Goal: Information Seeking & Learning: Learn about a topic

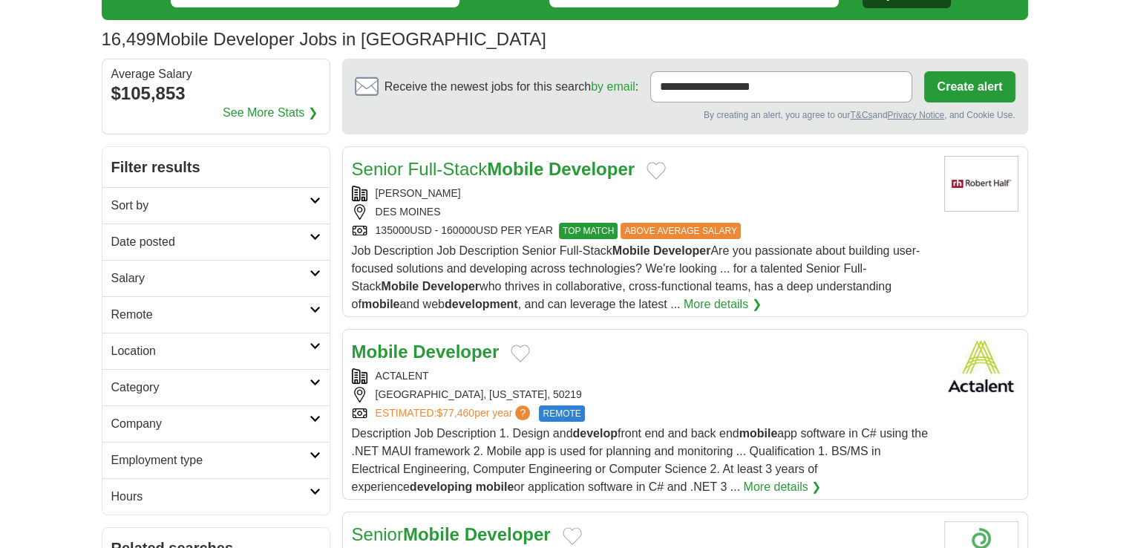
scroll to position [148, 0]
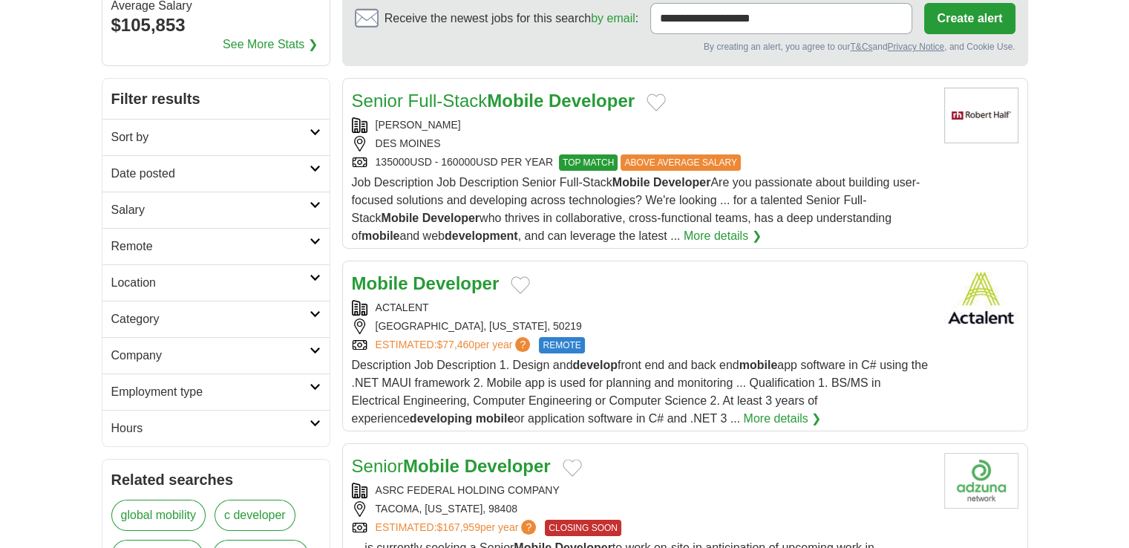
click at [137, 243] on h2 "Remote" at bounding box center [210, 247] width 198 height 18
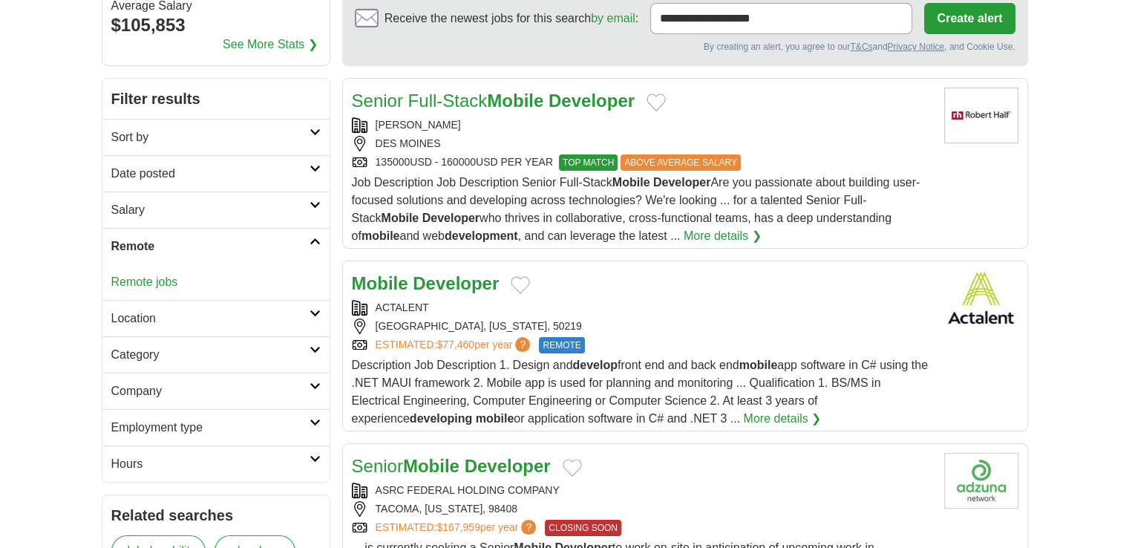
click at [143, 247] on h2 "Remote" at bounding box center [210, 247] width 198 height 18
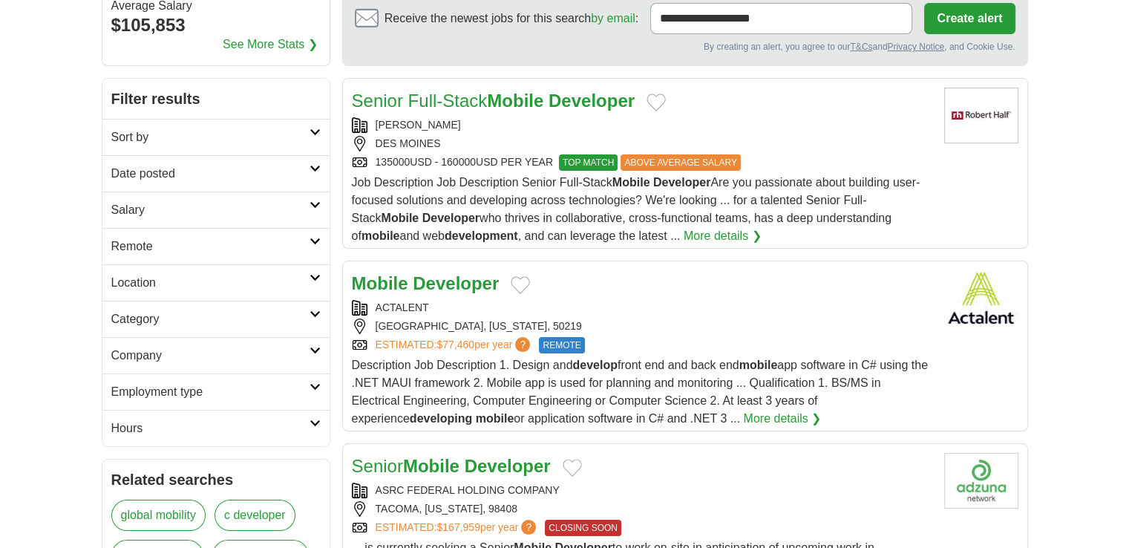
click at [143, 249] on h2 "Remote" at bounding box center [210, 247] width 198 height 18
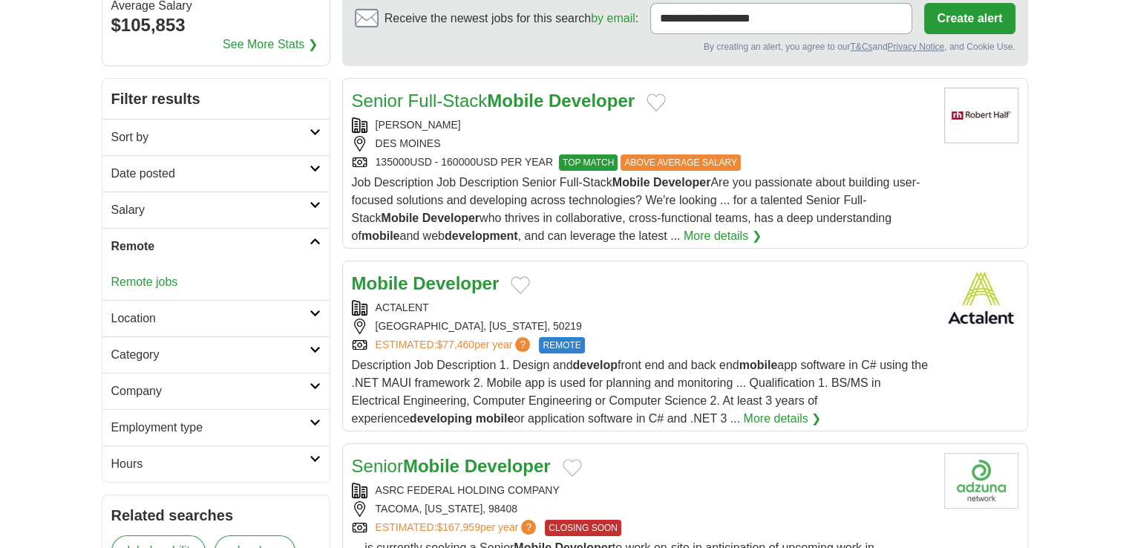
click at [148, 284] on link "Remote jobs" at bounding box center [144, 281] width 67 height 13
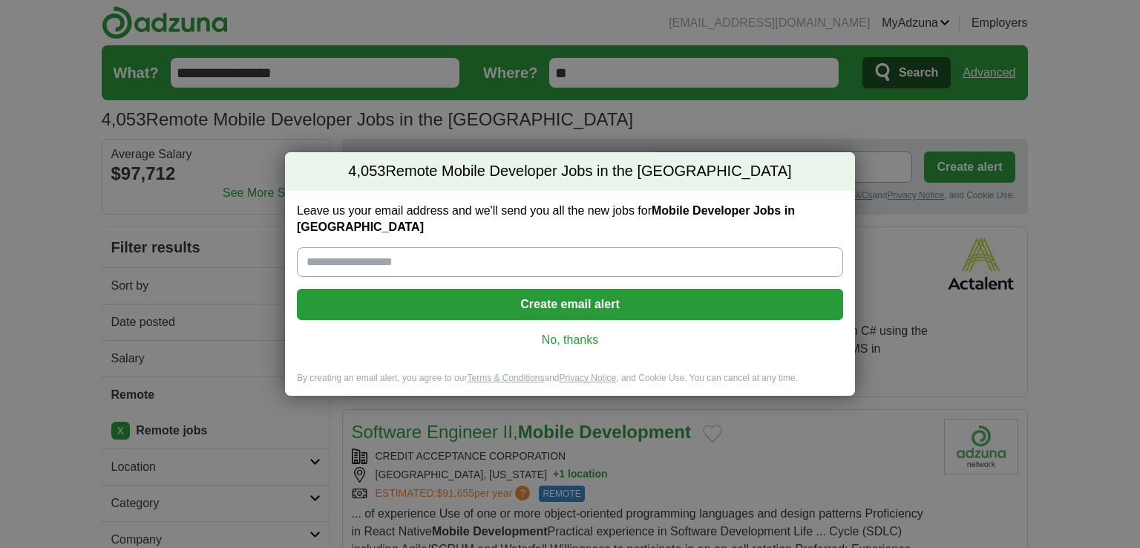
click at [436, 253] on input "Leave us your email address and we'll send you all the new jobs for Mobile Deve…" at bounding box center [570, 262] width 546 height 30
type input "**********"
click at [474, 289] on button "Create email alert" at bounding box center [570, 304] width 546 height 31
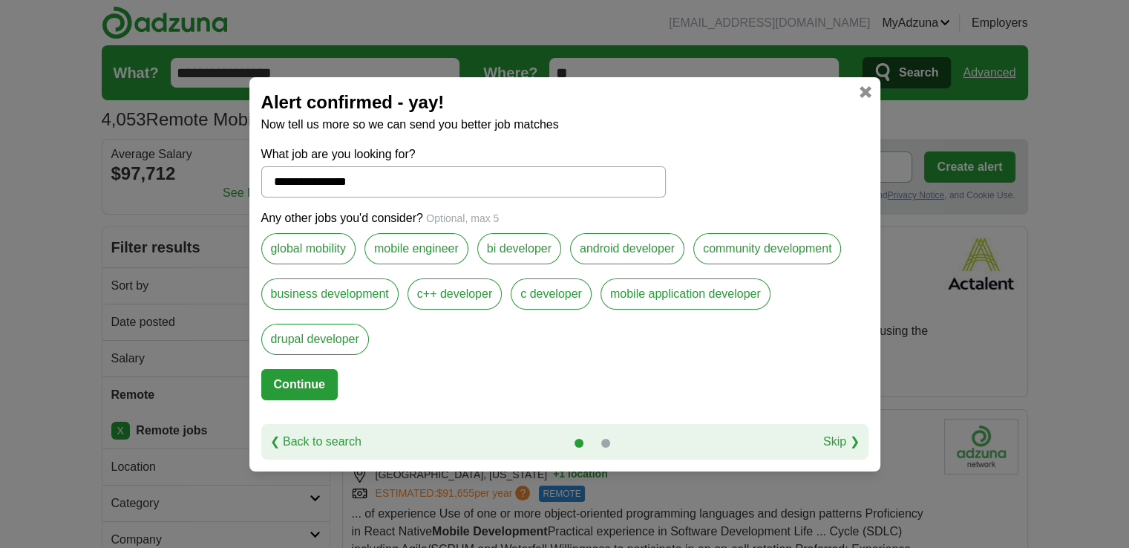
click at [418, 252] on label "mobile engineer" at bounding box center [416, 248] width 104 height 31
click at [634, 249] on label "android developer" at bounding box center [627, 248] width 114 height 31
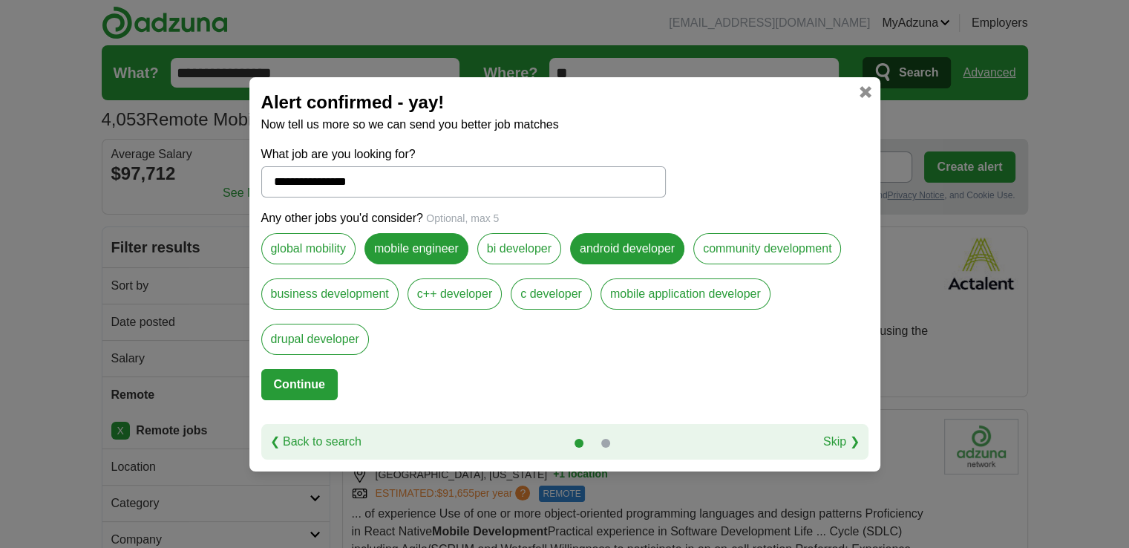
click at [640, 306] on label "mobile application developer" at bounding box center [685, 293] width 170 height 31
click at [315, 377] on button "Continue" at bounding box center [299, 384] width 76 height 31
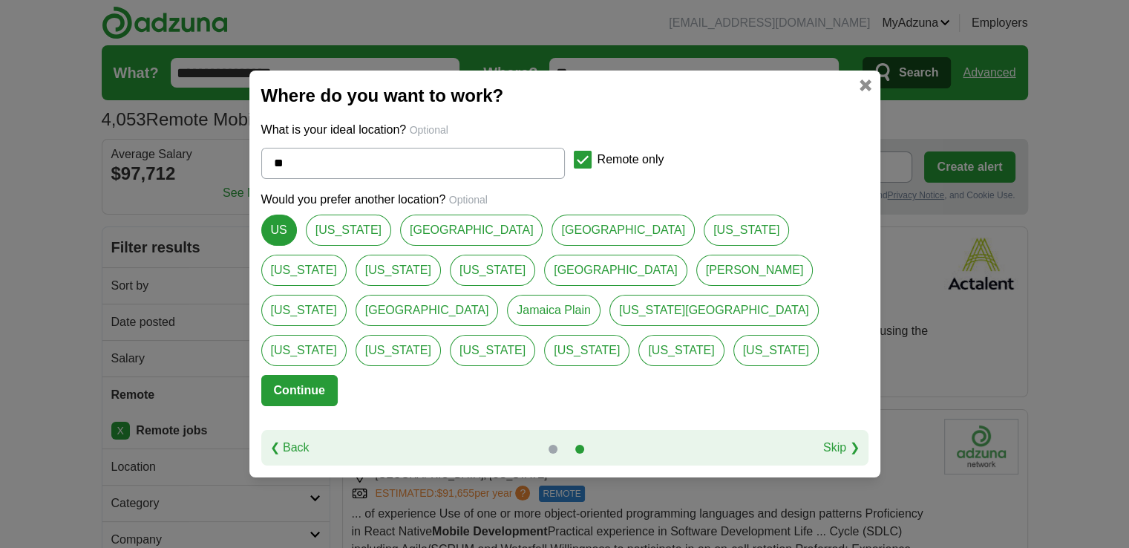
click at [831, 443] on div "❮ Back Skip ❯" at bounding box center [564, 448] width 607 height 36
click at [834, 439] on link "Skip ❯" at bounding box center [841, 448] width 36 height 18
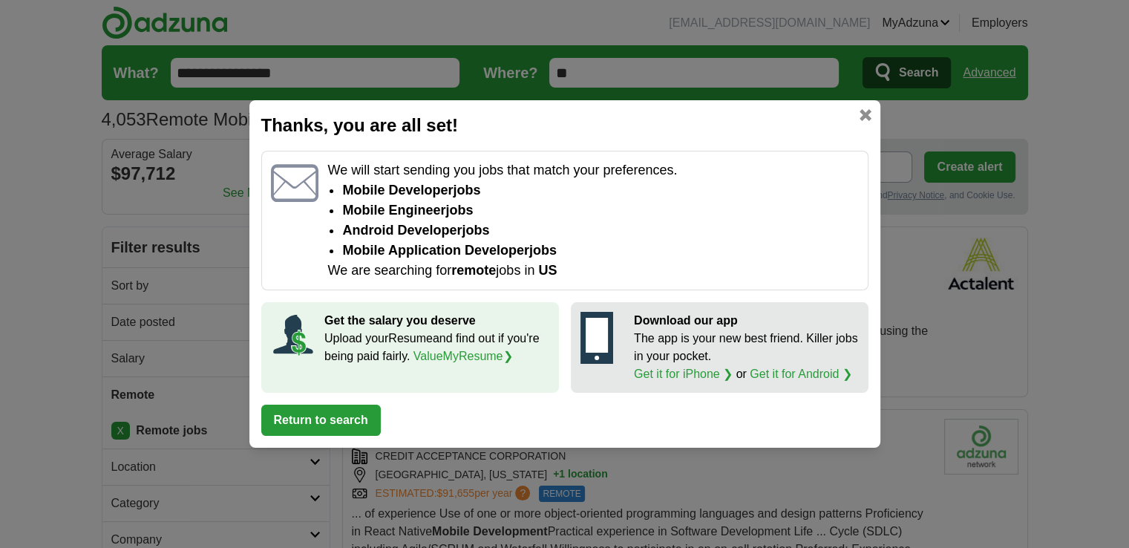
click at [862, 116] on link at bounding box center [865, 115] width 12 height 12
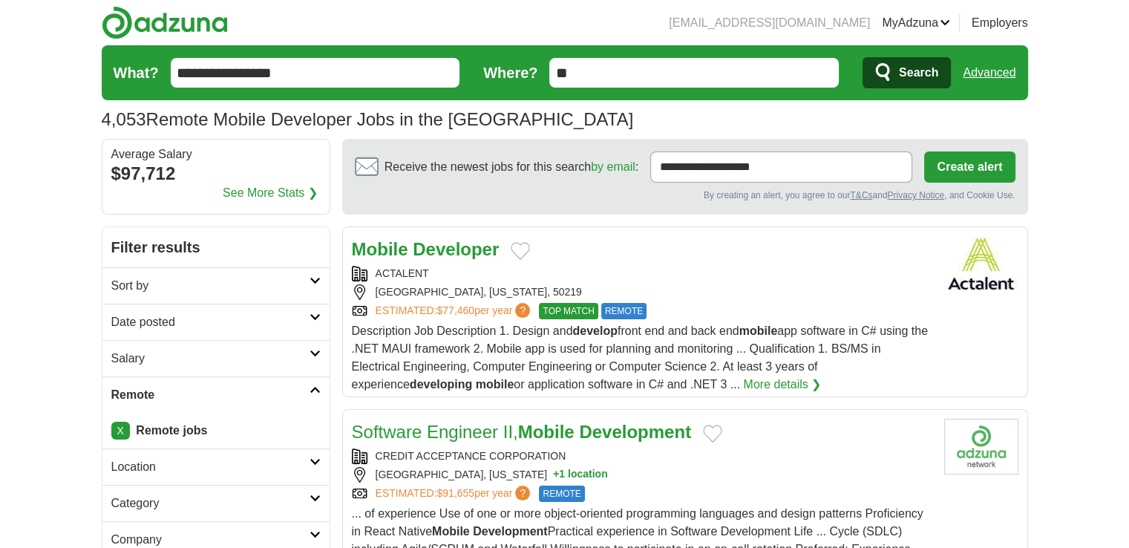
click at [227, 321] on h2 "Date posted" at bounding box center [210, 322] width 198 height 18
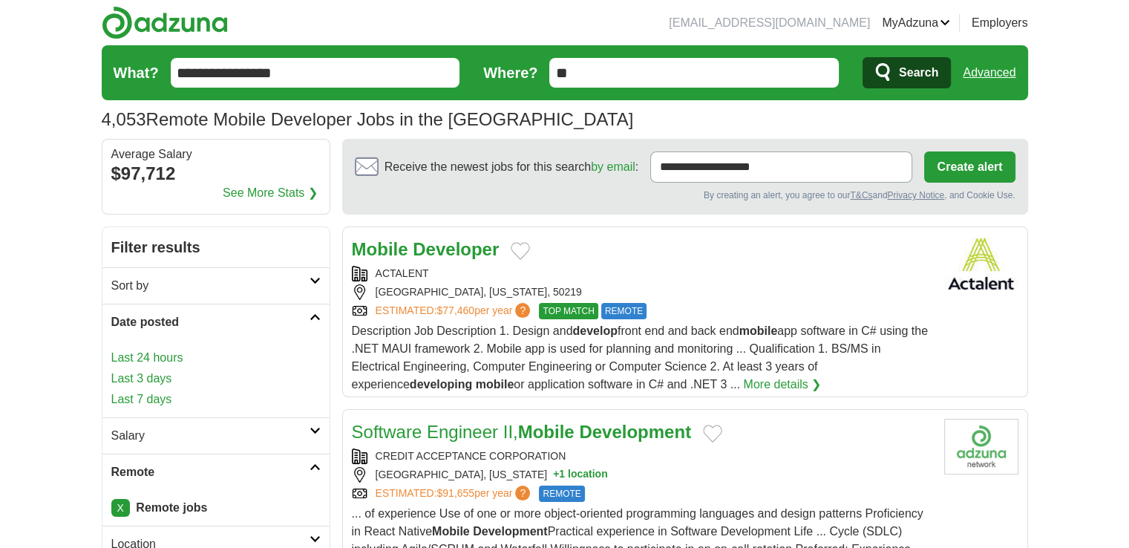
click at [153, 378] on link "Last 3 days" at bounding box center [215, 379] width 209 height 18
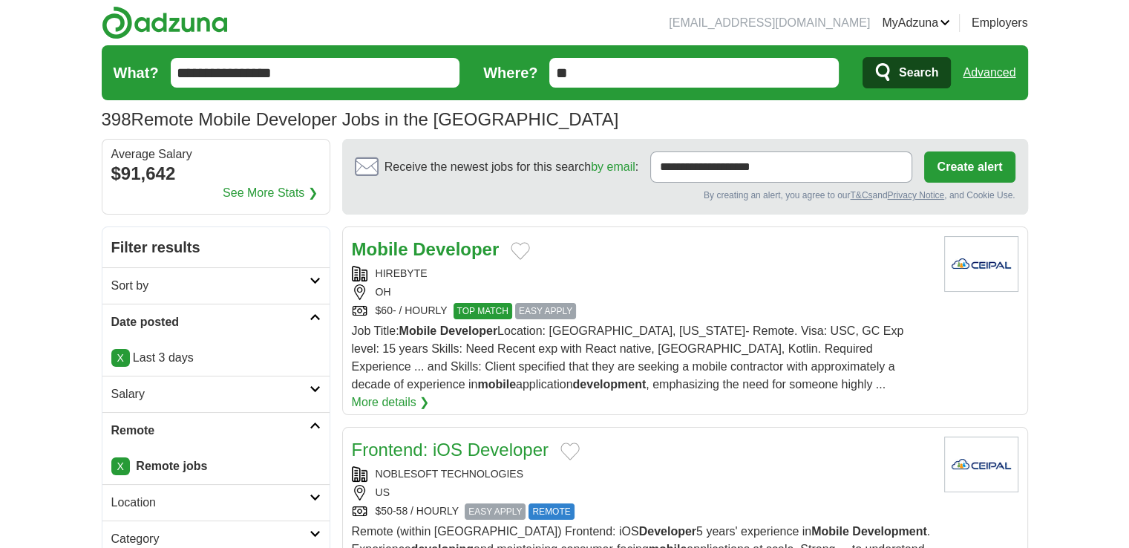
click at [196, 320] on h2 "Date posted" at bounding box center [210, 322] width 198 height 18
click at [180, 315] on h2 "Date posted" at bounding box center [210, 322] width 198 height 18
click at [155, 360] on p "X Last 3 days" at bounding box center [215, 358] width 209 height 18
click at [123, 358] on link "X" at bounding box center [120, 358] width 19 height 18
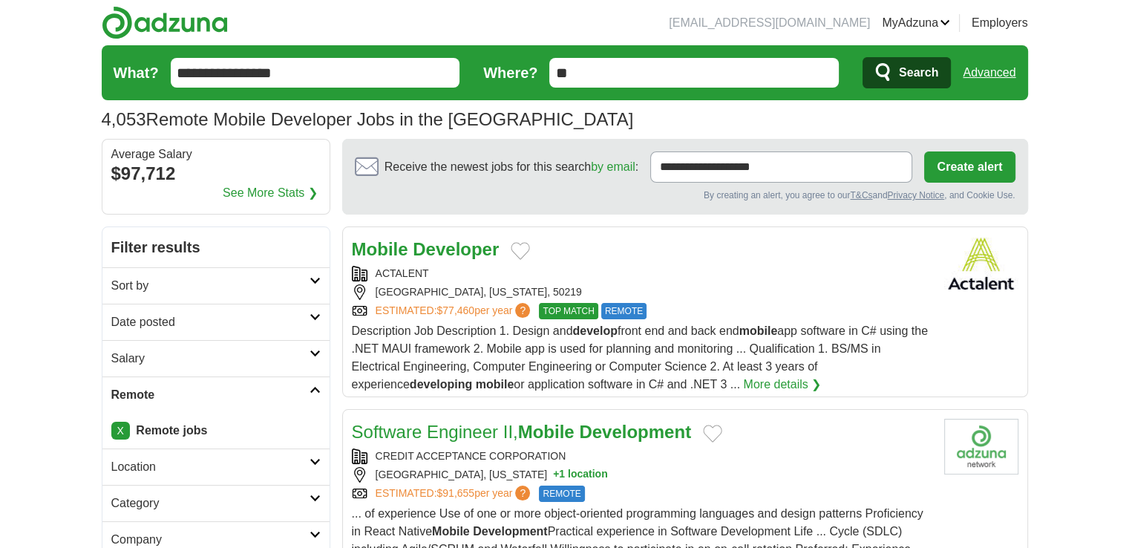
click at [164, 327] on h2 "Date posted" at bounding box center [210, 322] width 198 height 18
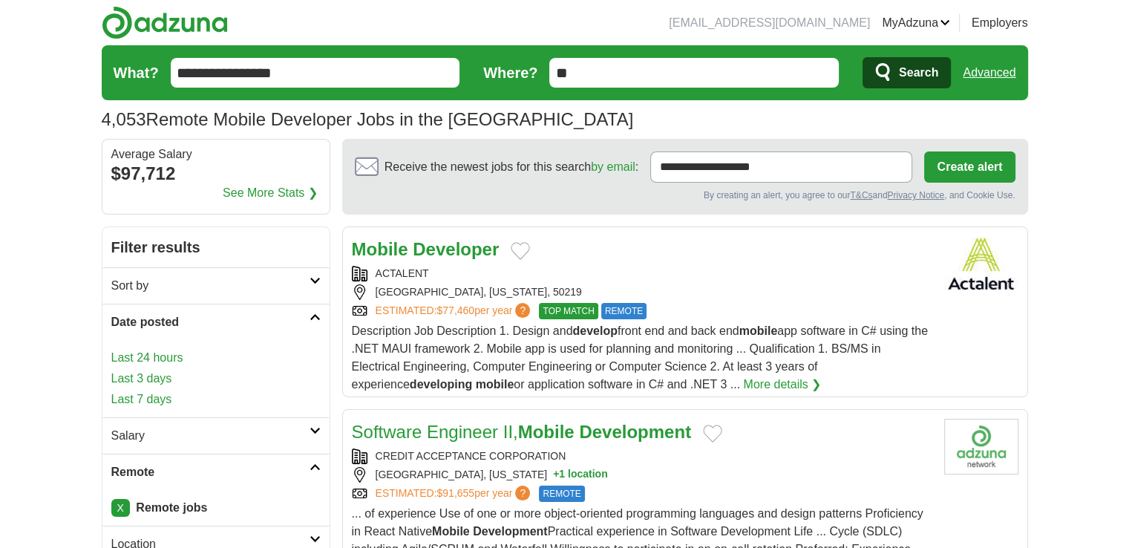
click at [154, 349] on link "Last 24 hours" at bounding box center [215, 358] width 209 height 18
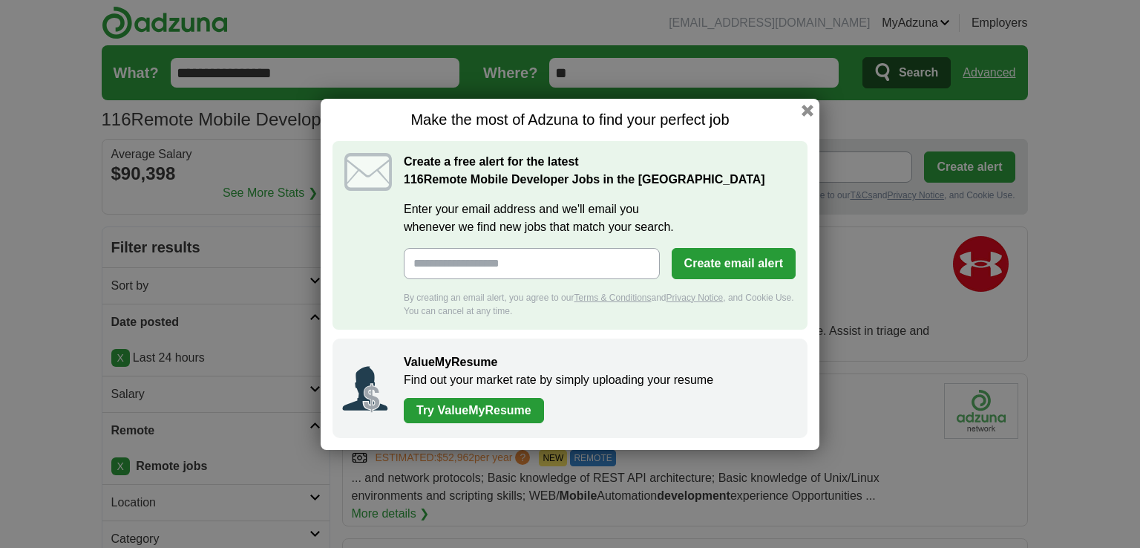
click at [541, 271] on input "Enter your email address and we'll email you whenever we find new jobs that mat…" at bounding box center [532, 263] width 256 height 31
type input "**********"
click at [809, 107] on button "button" at bounding box center [807, 110] width 16 height 16
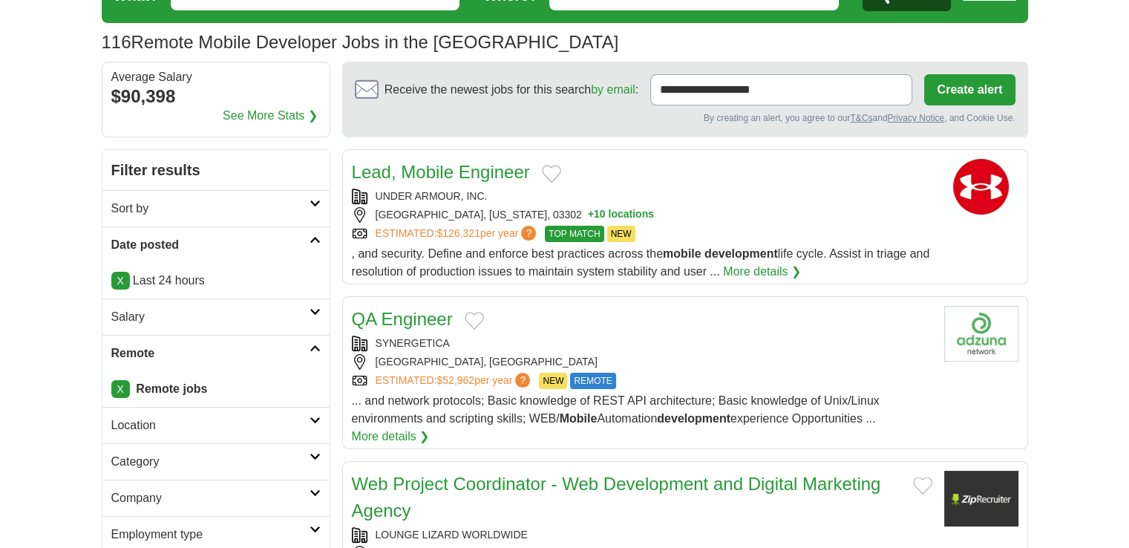
scroll to position [148, 0]
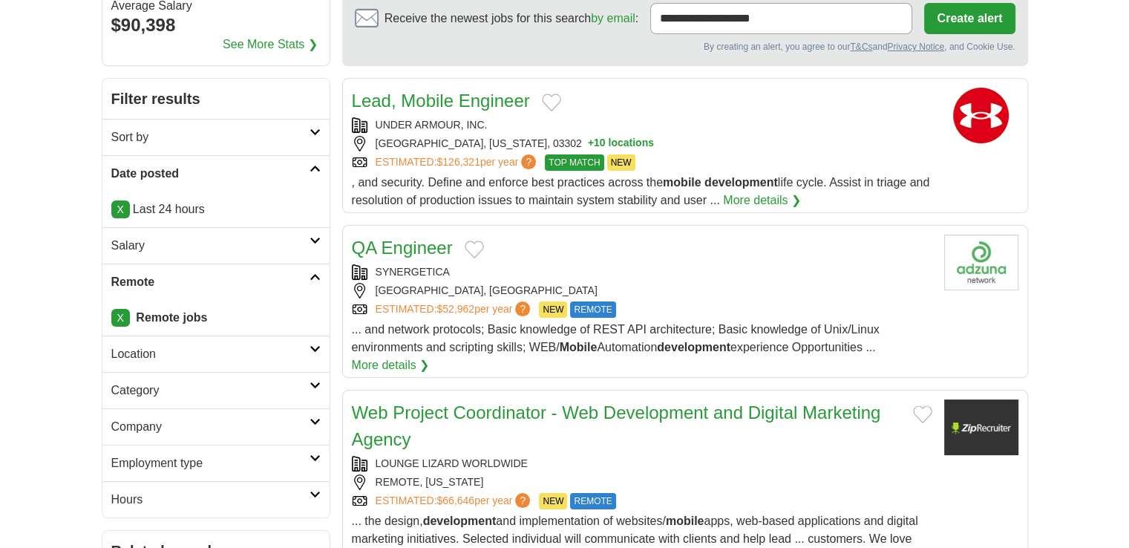
click at [717, 151] on div "UNDER ARMOUR, INC. [GEOGRAPHIC_DATA], [US_STATE], 03302 + 10 locations ESTIMATE…" at bounding box center [642, 143] width 580 height 53
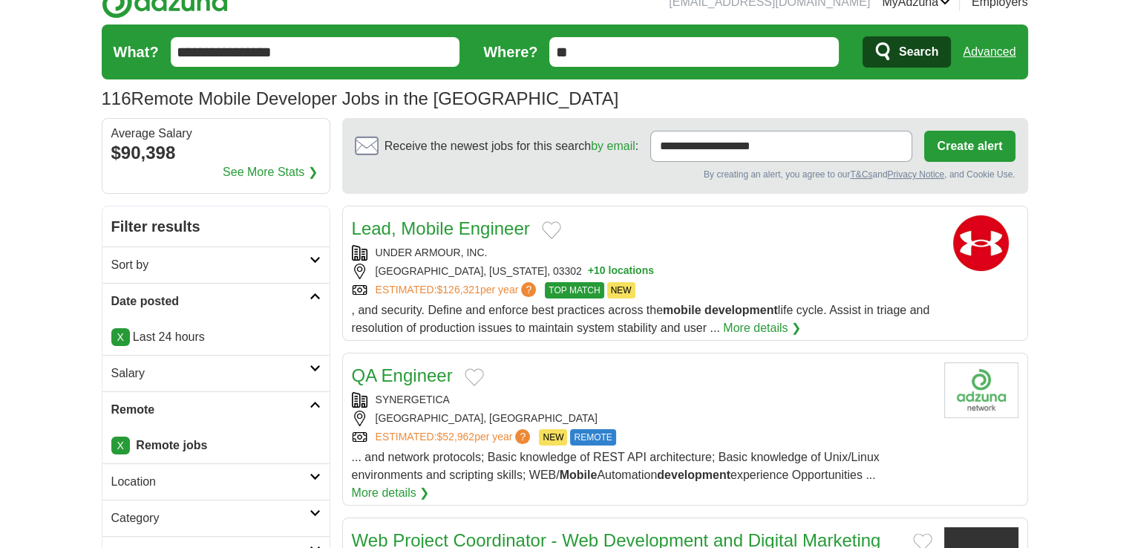
scroll to position [0, 0]
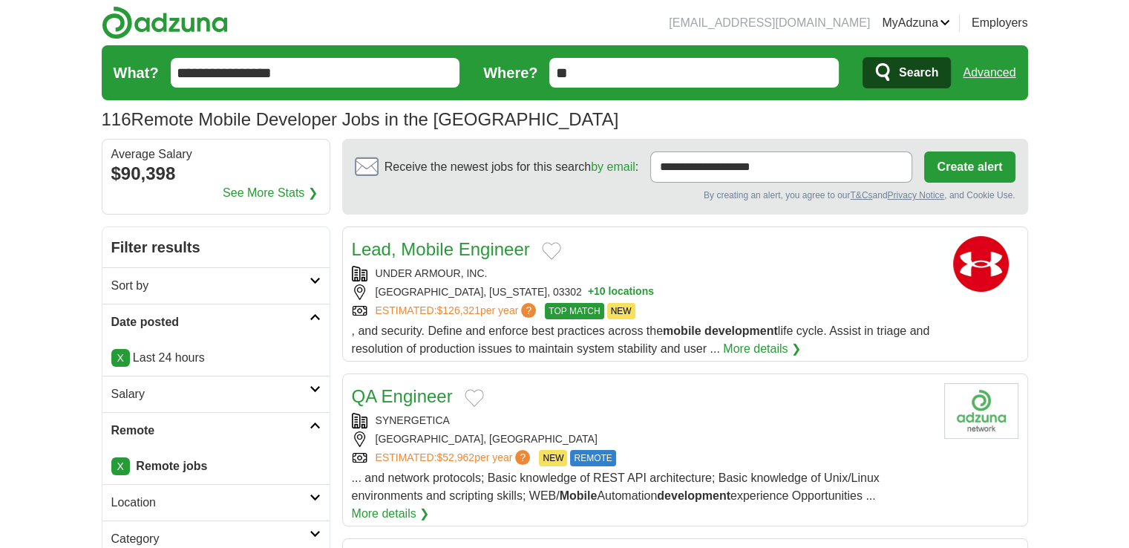
click at [643, 61] on input "**" at bounding box center [693, 73] width 289 height 30
type input "*"
type input "*********"
click at [862, 57] on button "Search" at bounding box center [906, 72] width 88 height 31
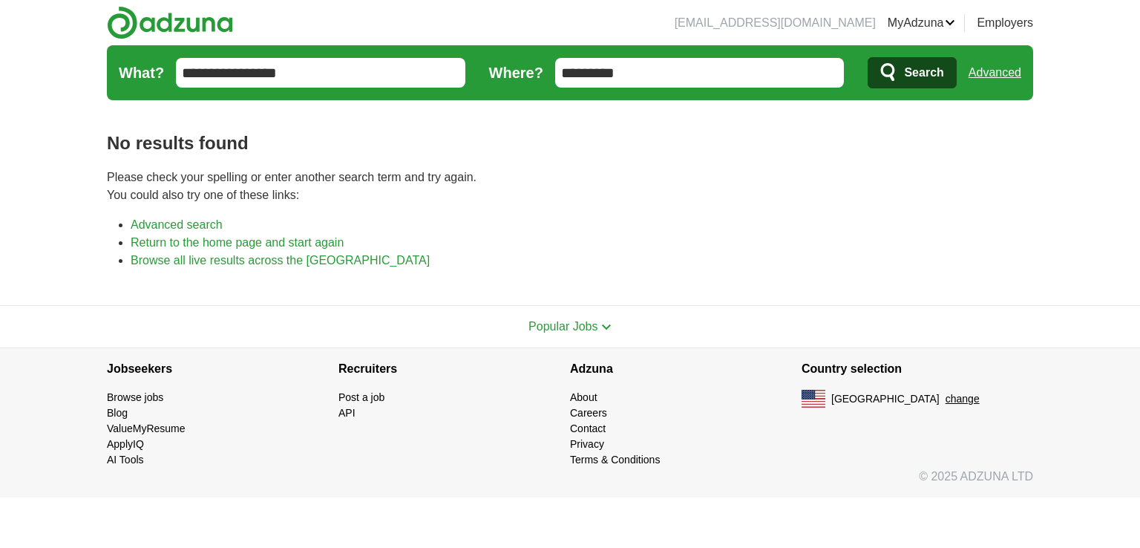
click at [621, 73] on input "*********" at bounding box center [699, 73] width 289 height 30
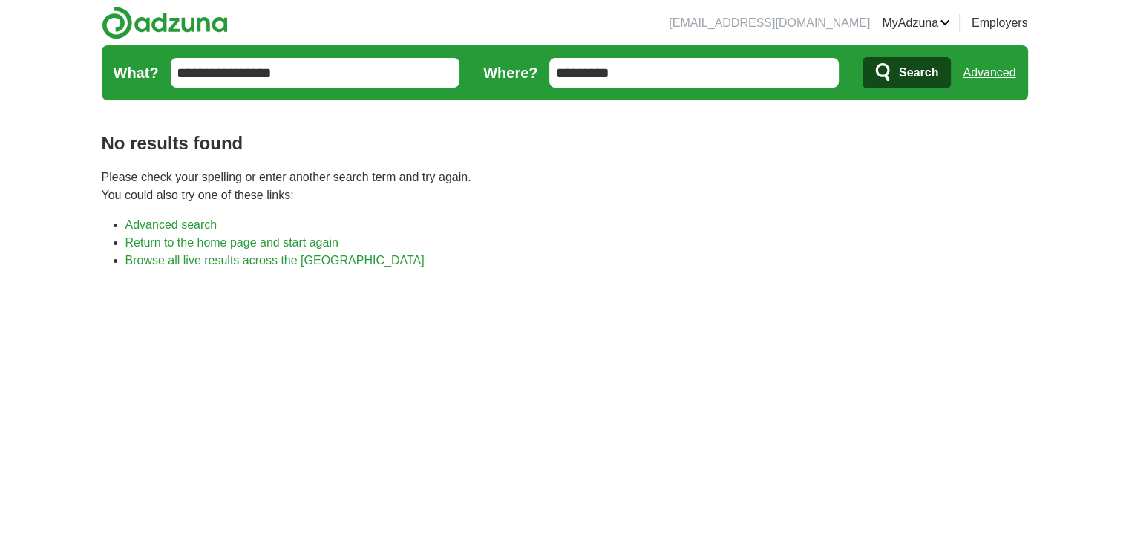
type input "*********"
click at [862, 57] on button "Search" at bounding box center [906, 72] width 88 height 31
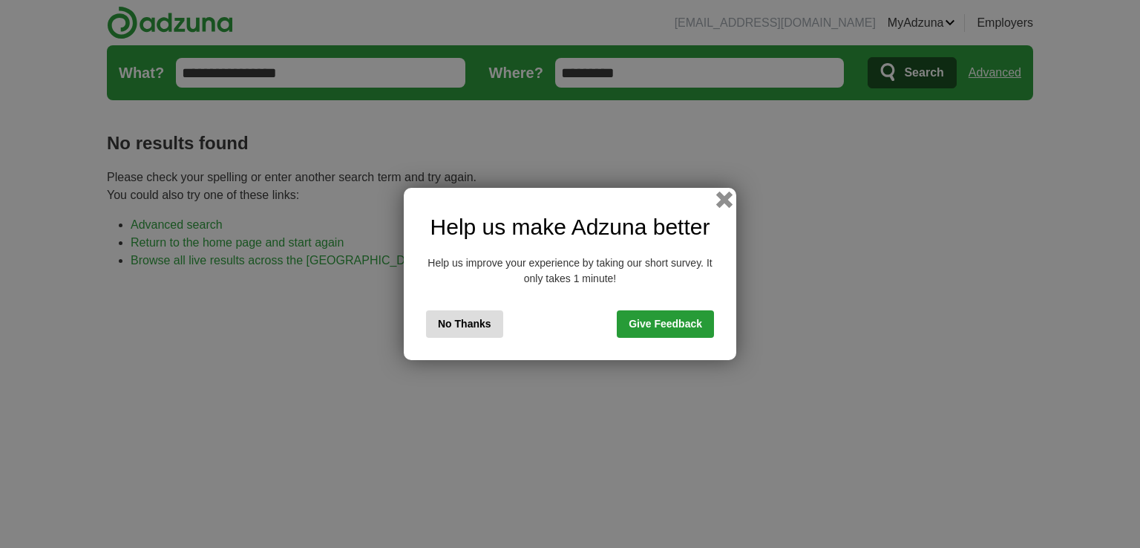
click at [724, 198] on button "button" at bounding box center [724, 199] width 16 height 16
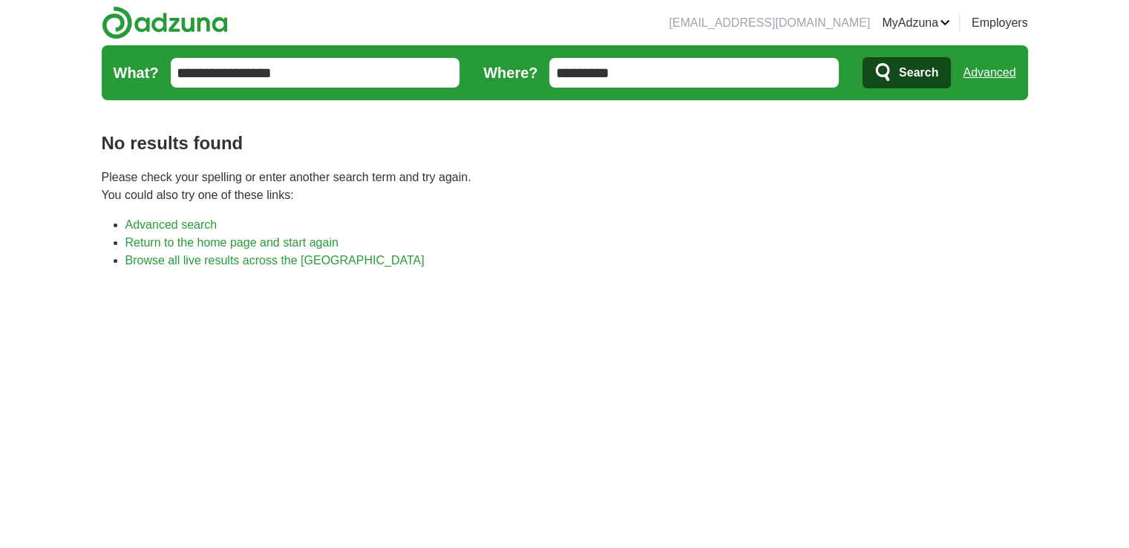
click at [681, 62] on input "*********" at bounding box center [693, 73] width 289 height 30
type input "*"
click at [895, 72] on button "Search" at bounding box center [906, 72] width 88 height 31
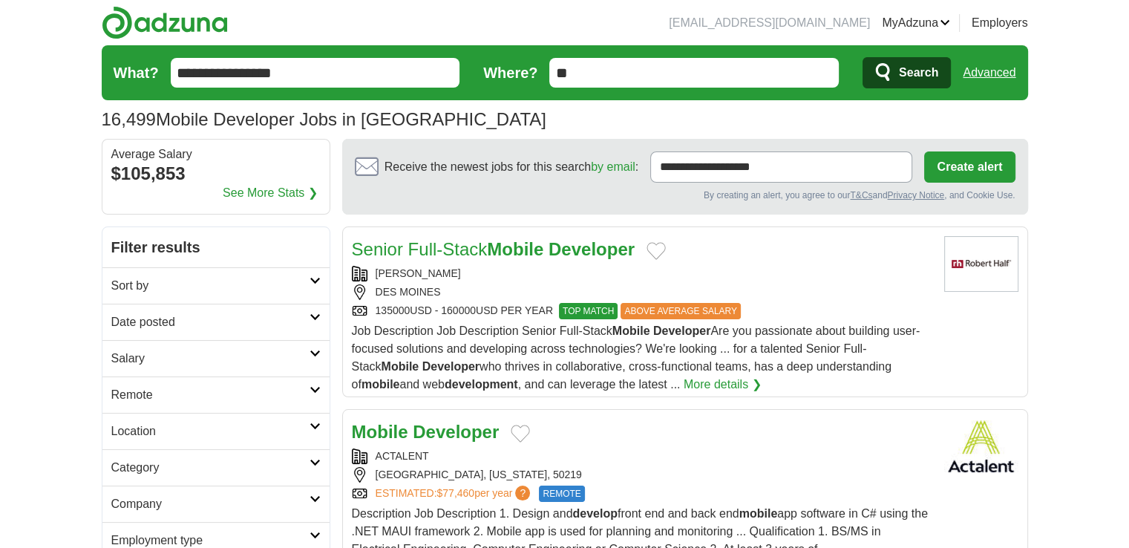
click at [168, 328] on h2 "Date posted" at bounding box center [210, 322] width 198 height 18
click at [168, 350] on link "Last 24 hours" at bounding box center [215, 358] width 209 height 18
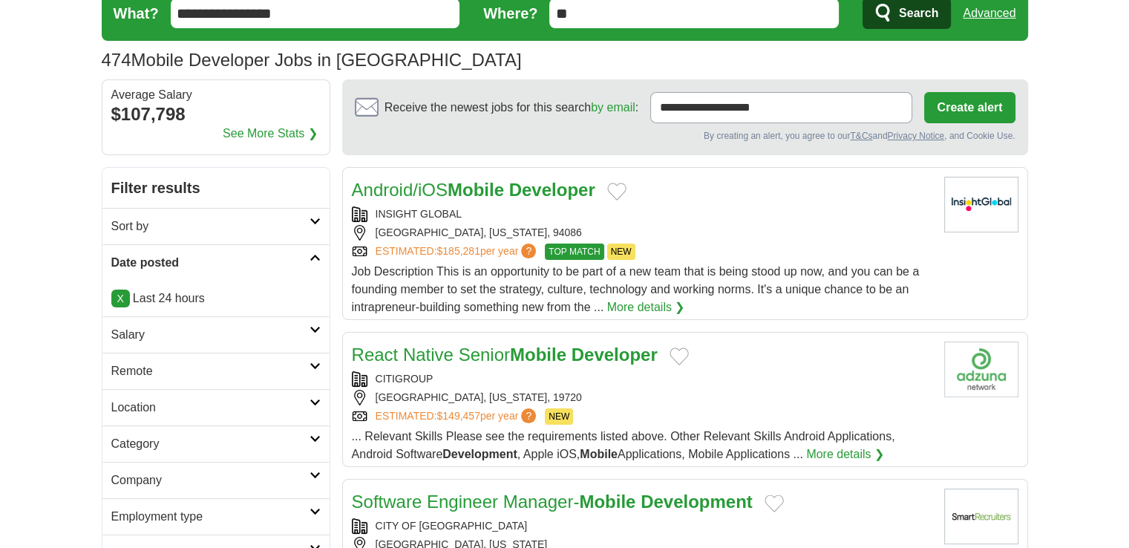
scroll to position [74, 0]
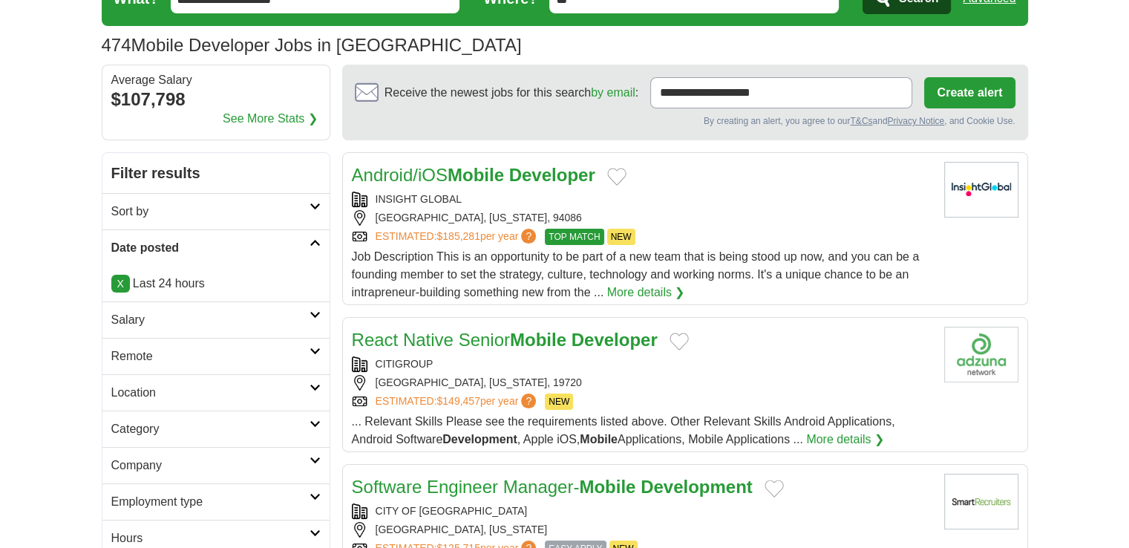
click at [142, 357] on h2 "Remote" at bounding box center [210, 356] width 198 height 18
click at [151, 388] on link "Remote jobs" at bounding box center [144, 391] width 67 height 13
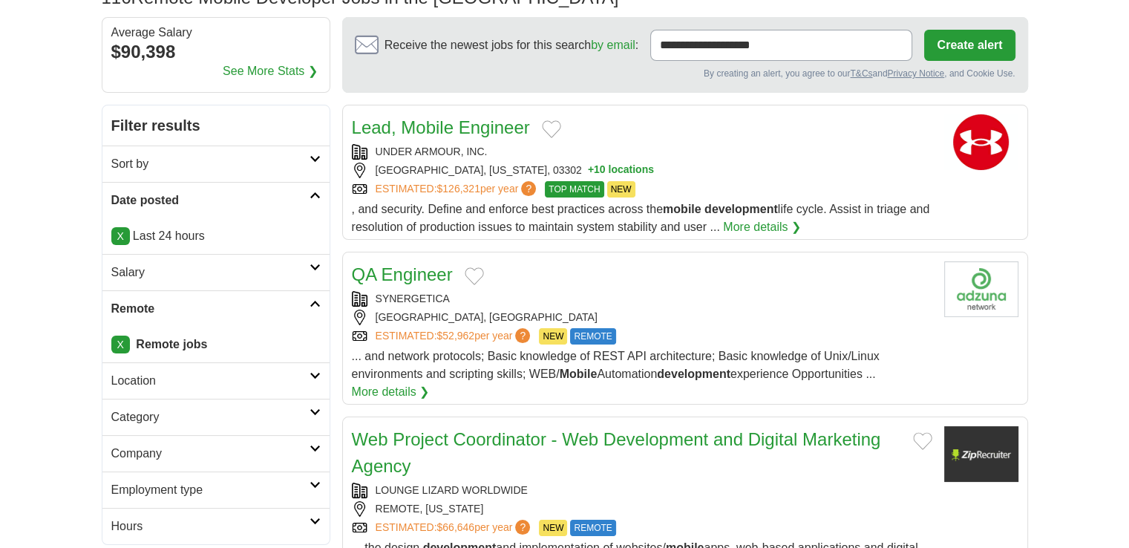
scroll to position [148, 0]
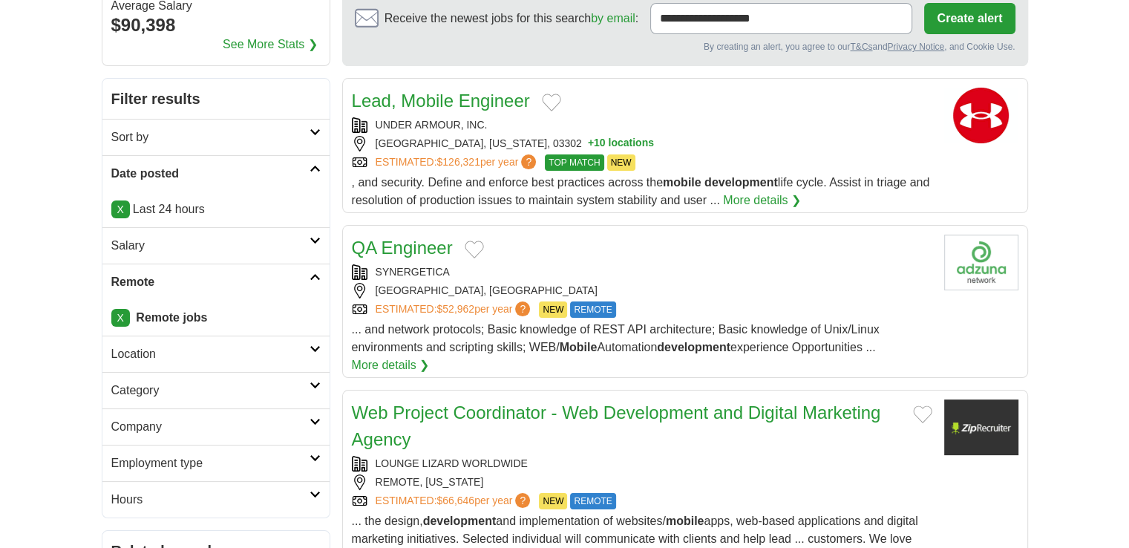
click at [600, 264] on div "SYNERGETICA" at bounding box center [642, 272] width 580 height 16
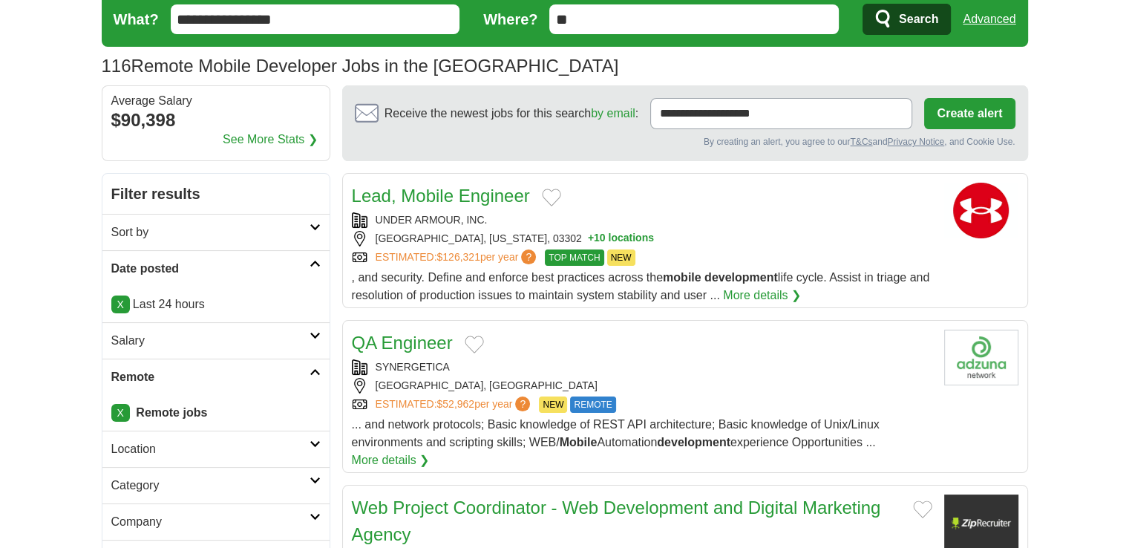
scroll to position [0, 0]
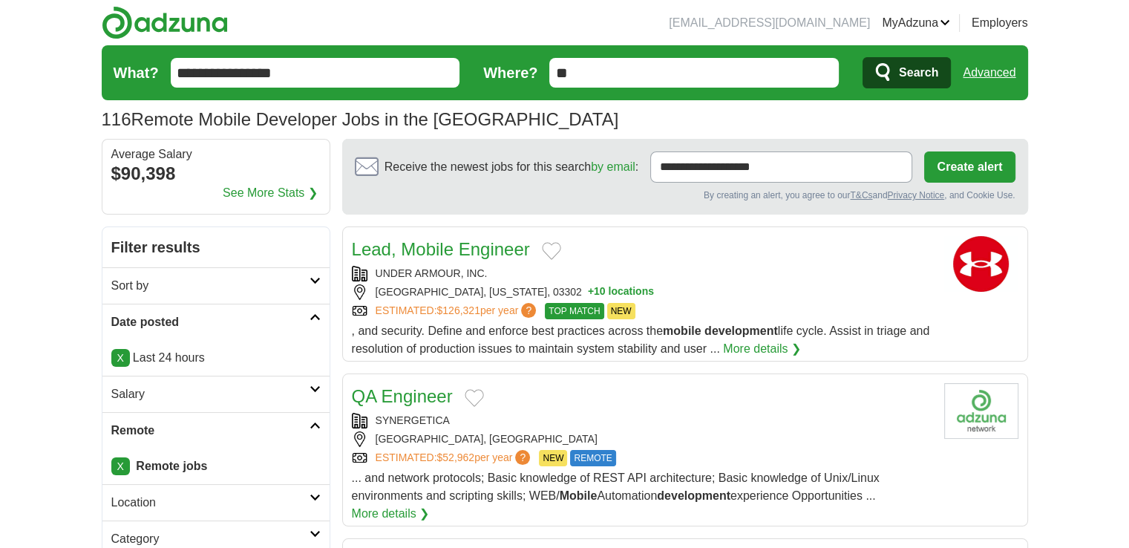
click at [907, 76] on span "Search" at bounding box center [918, 73] width 39 height 30
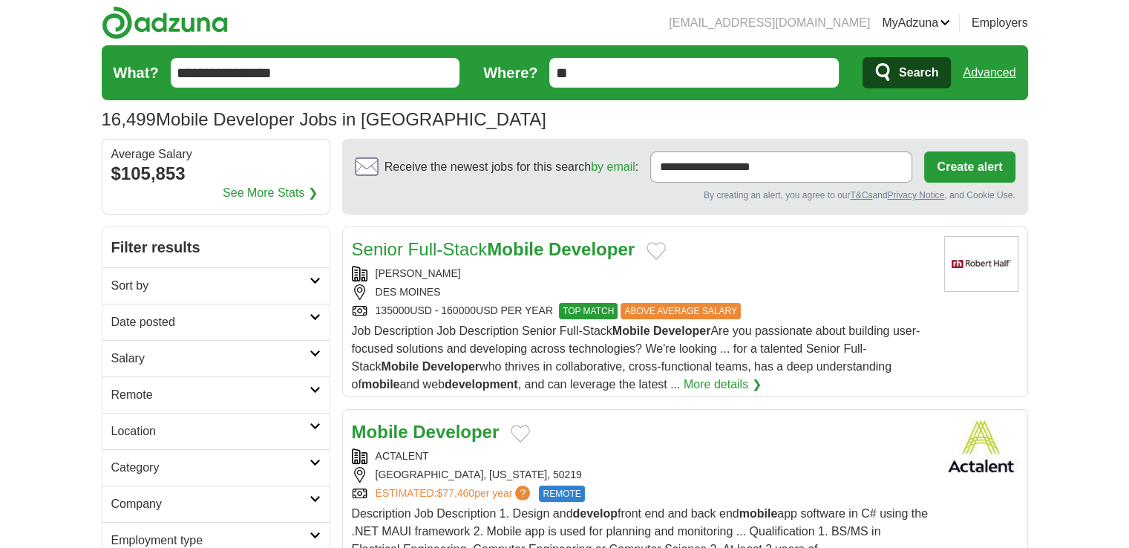
click at [476, 291] on div "DES MOINES" at bounding box center [642, 292] width 580 height 16
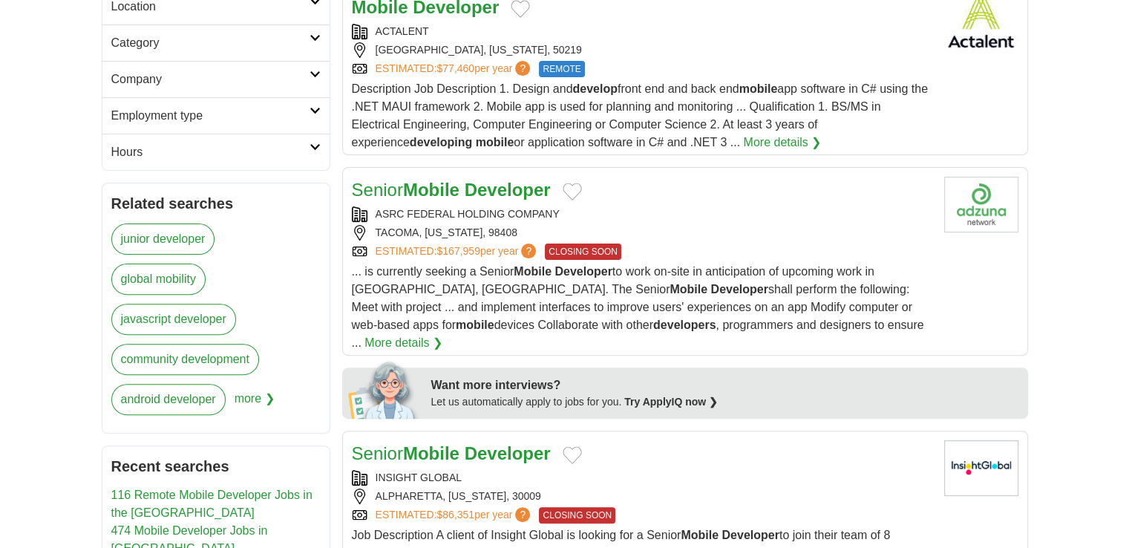
scroll to position [445, 0]
